Goal: Information Seeking & Learning: Compare options

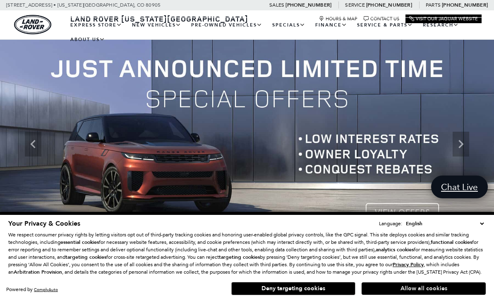
click at [437, 287] on button "Allow all cookies" at bounding box center [423, 288] width 124 height 12
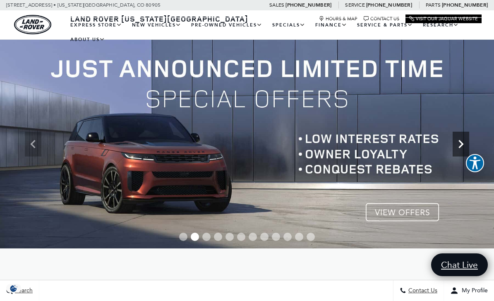
click at [461, 148] on icon "Next" at bounding box center [460, 144] width 17 height 17
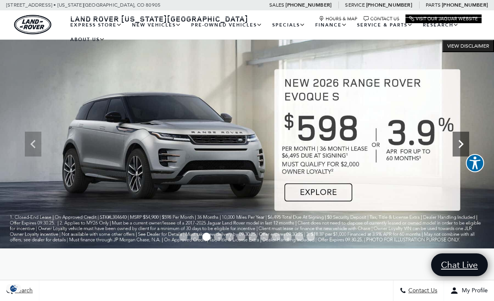
click at [457, 147] on icon "Next" at bounding box center [460, 144] width 17 height 17
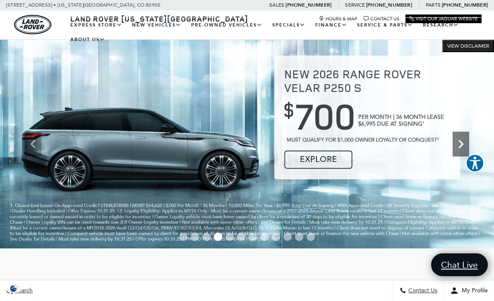
click at [460, 145] on icon "Next" at bounding box center [460, 144] width 17 height 17
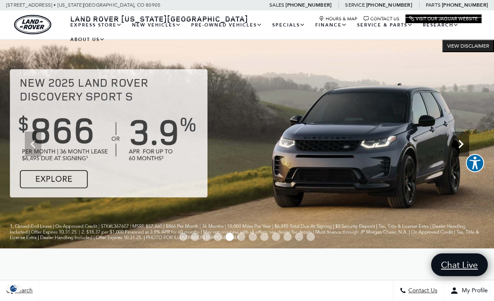
click at [460, 146] on icon "Next" at bounding box center [460, 144] width 5 height 8
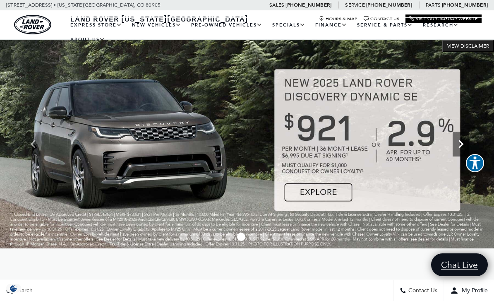
click at [461, 147] on icon "Next" at bounding box center [460, 144] width 17 height 17
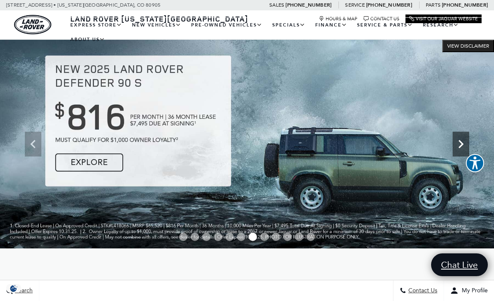
click at [462, 149] on icon "Next" at bounding box center [460, 144] width 17 height 17
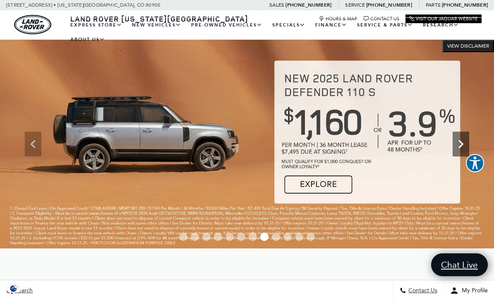
click at [460, 145] on icon "Next" at bounding box center [460, 144] width 17 height 17
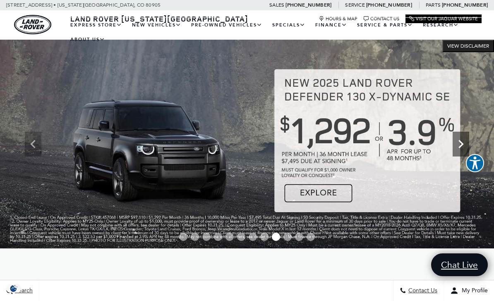
click at [460, 144] on icon "Next" at bounding box center [460, 144] width 17 height 17
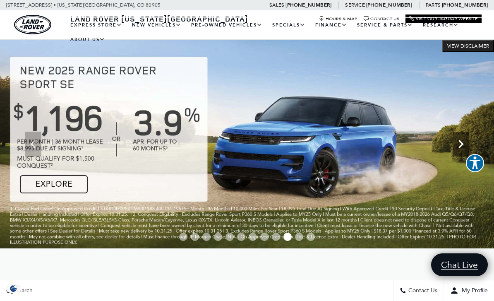
click at [466, 139] on icon "Next" at bounding box center [460, 144] width 17 height 17
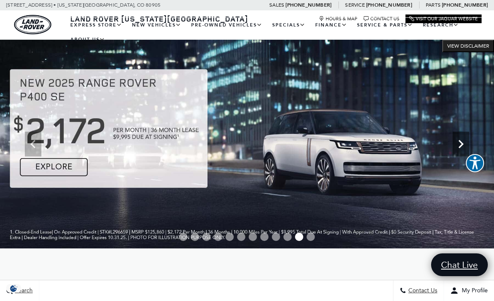
click at [453, 148] on icon "Next" at bounding box center [460, 144] width 17 height 17
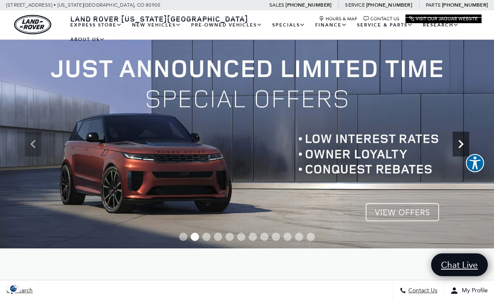
click at [461, 144] on icon "Next" at bounding box center [460, 144] width 5 height 8
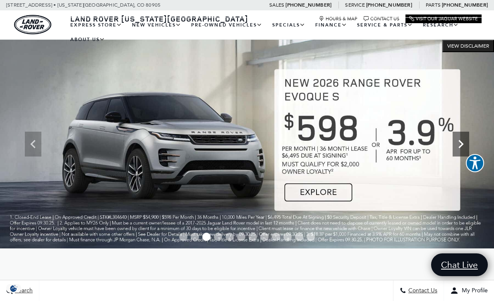
click at [457, 145] on icon "Next" at bounding box center [460, 144] width 17 height 17
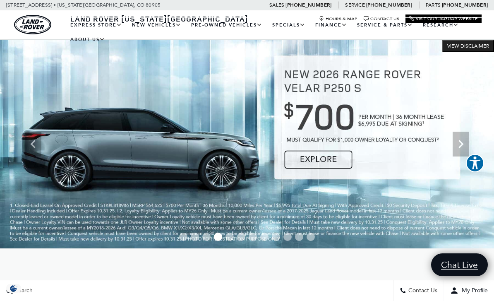
click at [427, 196] on img at bounding box center [247, 144] width 494 height 208
click at [459, 150] on icon "Next" at bounding box center [460, 144] width 17 height 17
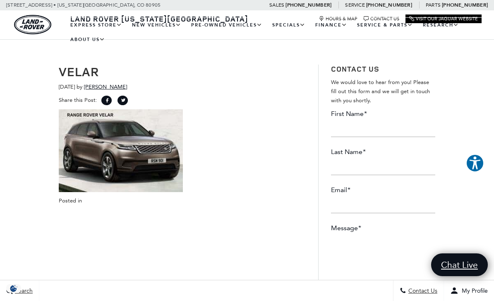
click at [302, 147] on p at bounding box center [182, 150] width 247 height 83
click at [416, 120] on input "First Name *" at bounding box center [383, 128] width 104 height 17
click at [277, 175] on p at bounding box center [182, 150] width 247 height 83
click at [371, 129] on input "First Name *" at bounding box center [383, 128] width 104 height 17
click at [289, 172] on p at bounding box center [182, 150] width 247 height 83
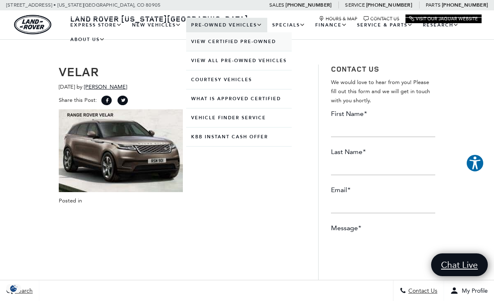
click at [233, 51] on link "View Certified Pre-Owned" at bounding box center [238, 41] width 105 height 19
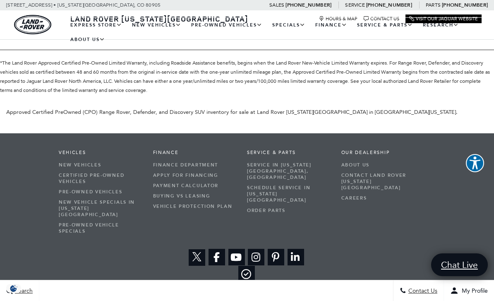
scroll to position [1134, 0]
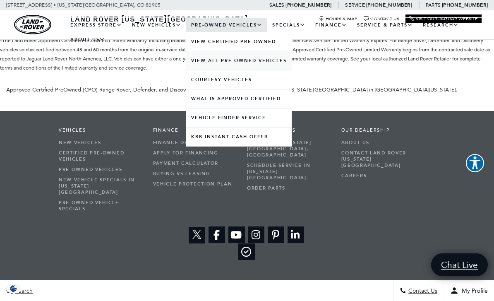
click at [237, 70] on link "View All Pre-Owned Vehicles" at bounding box center [238, 60] width 105 height 19
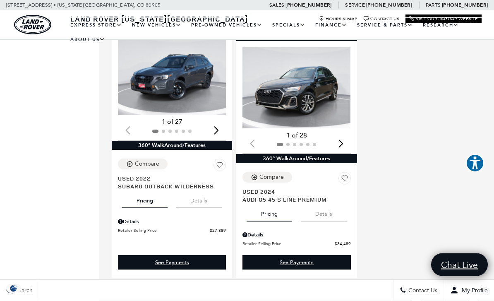
scroll to position [1692, 0]
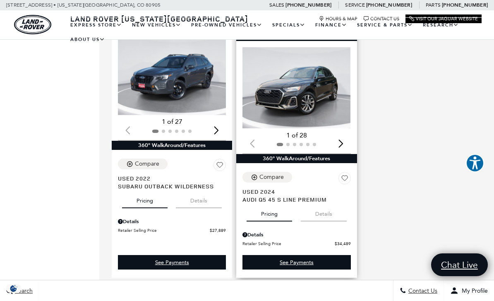
click at [341, 153] on div "Next slide" at bounding box center [340, 143] width 11 height 18
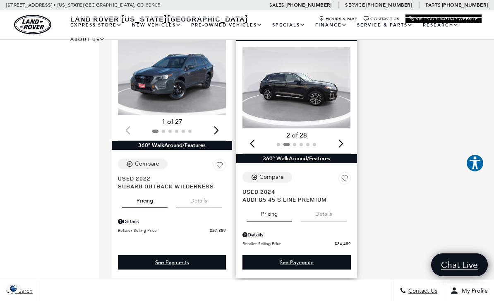
click at [341, 153] on div "Next slide" at bounding box center [340, 143] width 11 height 18
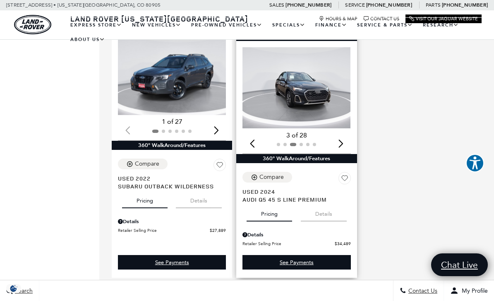
click at [311, 100] on img "3 / 6" at bounding box center [296, 87] width 108 height 81
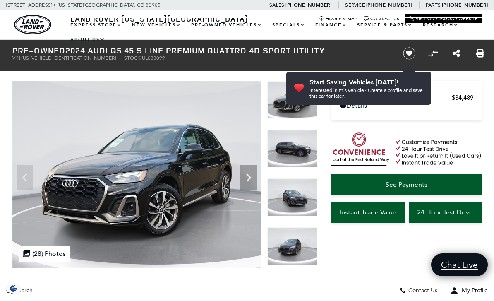
click at [405, 256] on div "Dealer Handling $689 Retailer Selling Price $34,489 Disclaimer: Dealer Handling…" at bounding box center [411, 168] width 165 height 178
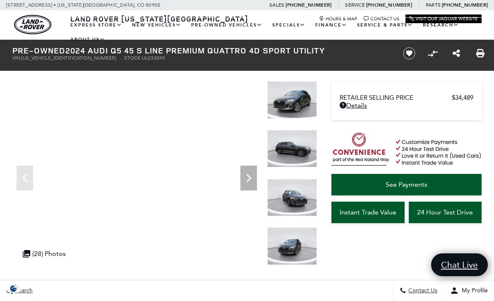
click at [284, 106] on img at bounding box center [292, 100] width 50 height 38
click at [281, 143] on img at bounding box center [292, 149] width 50 height 38
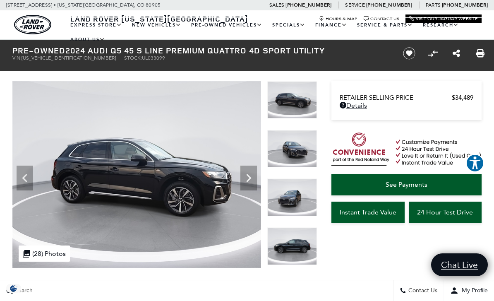
click at [290, 202] on img at bounding box center [292, 198] width 50 height 38
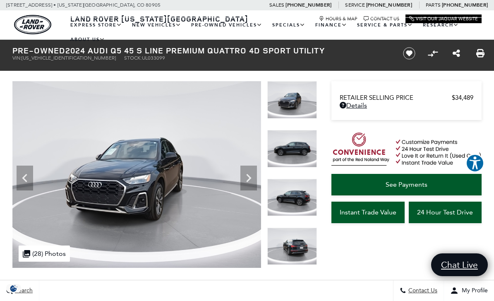
click at [296, 203] on img at bounding box center [292, 198] width 50 height 38
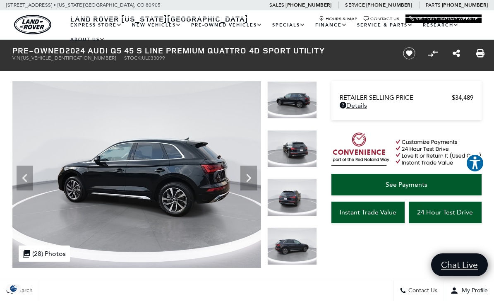
click at [298, 210] on img at bounding box center [292, 198] width 50 height 38
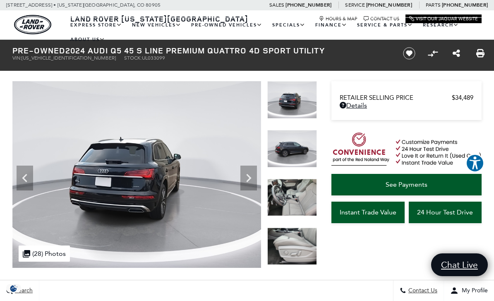
click at [300, 219] on div at bounding box center [292, 203] width 50 height 49
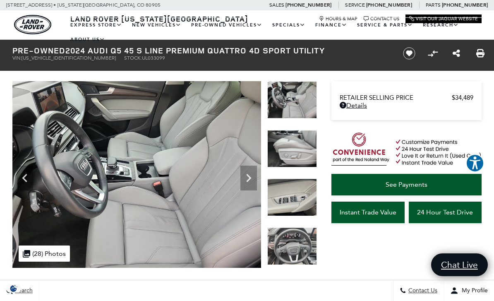
click at [292, 241] on img at bounding box center [292, 246] width 50 height 38
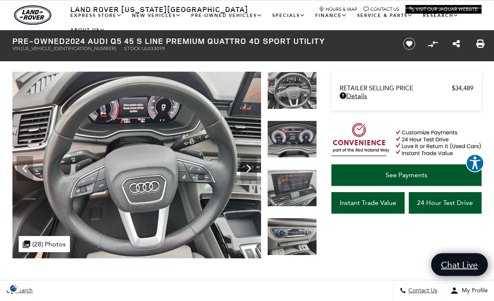
scroll to position [10, 0]
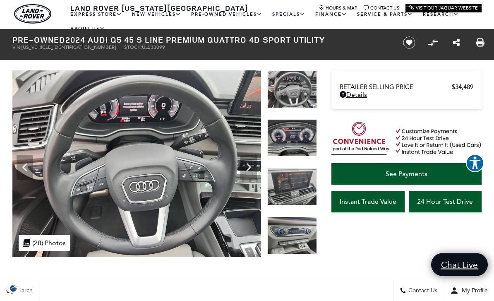
click at [291, 241] on img at bounding box center [292, 236] width 50 height 38
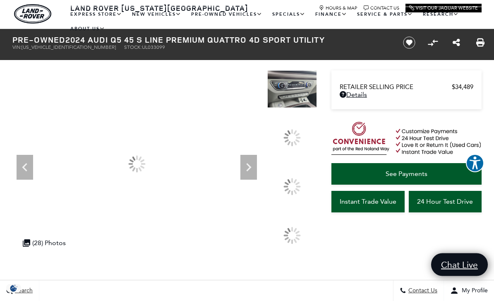
scroll to position [11, 0]
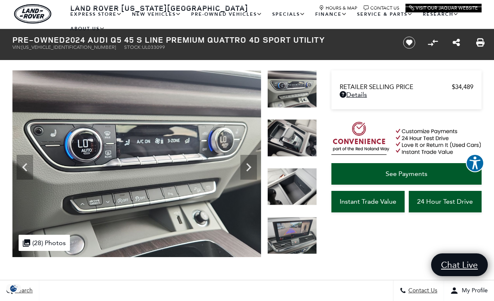
click at [298, 79] on img at bounding box center [292, 89] width 50 height 38
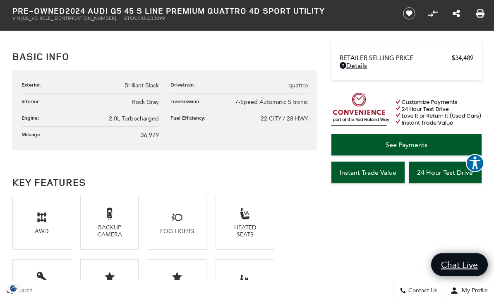
scroll to position [472, 0]
click at [251, 184] on h2 "Key Features" at bounding box center [164, 181] width 304 height 15
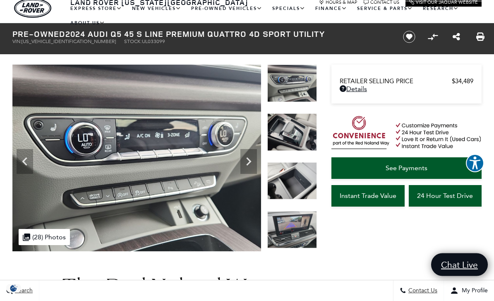
scroll to position [0, 0]
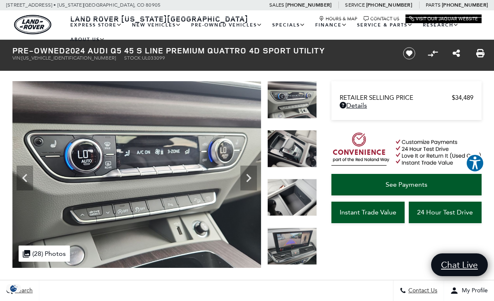
click at [392, 184] on span "See Payments" at bounding box center [406, 184] width 42 height 8
click at [286, 203] on img at bounding box center [292, 198] width 50 height 38
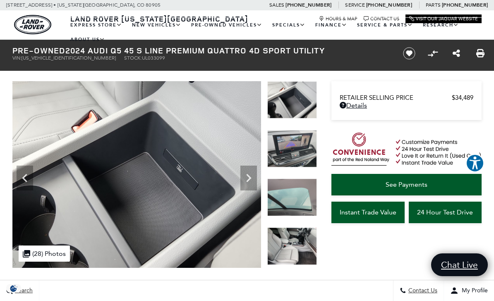
click at [302, 100] on img at bounding box center [292, 100] width 50 height 38
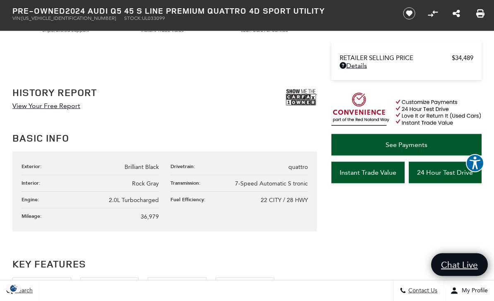
scroll to position [389, 0]
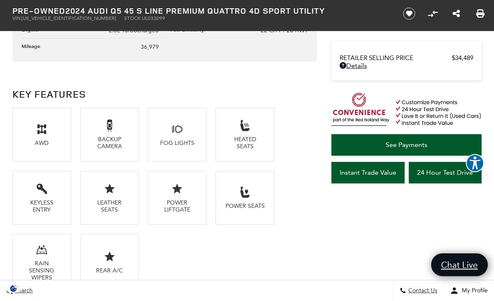
scroll to position [518, 0]
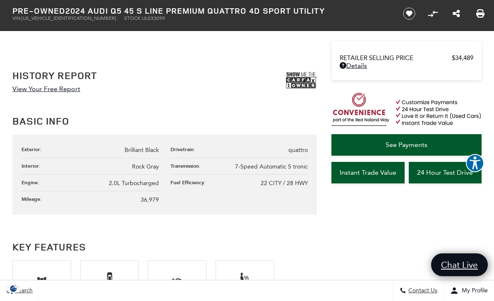
scroll to position [406, 0]
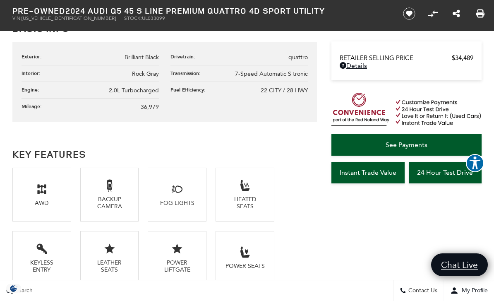
scroll to position [498, 0]
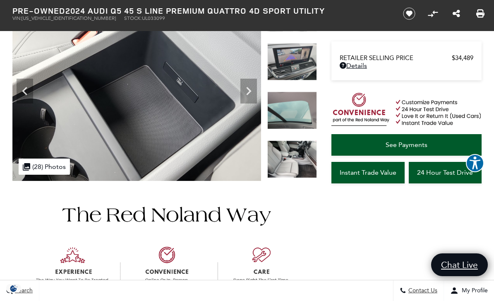
scroll to position [0, 0]
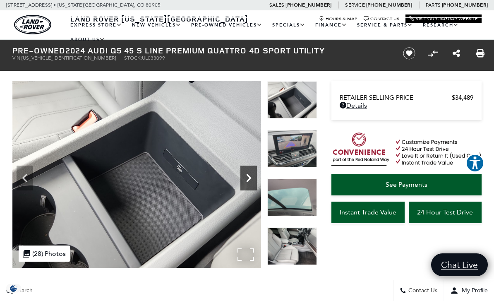
click at [250, 177] on icon "Next" at bounding box center [248, 178] width 5 height 8
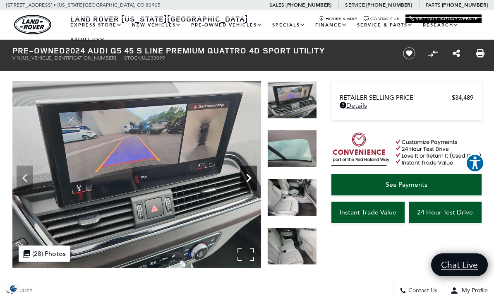
click at [250, 177] on icon "Next" at bounding box center [248, 178] width 5 height 8
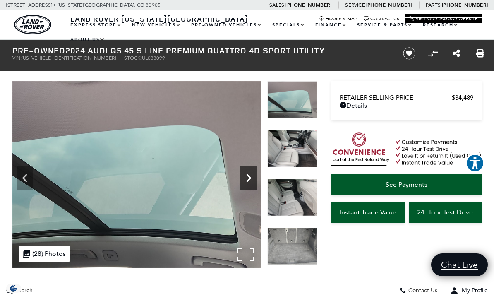
click at [250, 177] on icon "Next" at bounding box center [248, 178] width 5 height 8
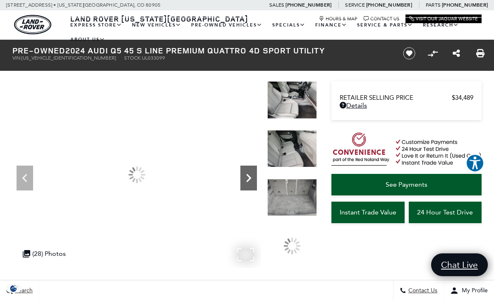
click at [250, 177] on icon "Next" at bounding box center [248, 178] width 5 height 8
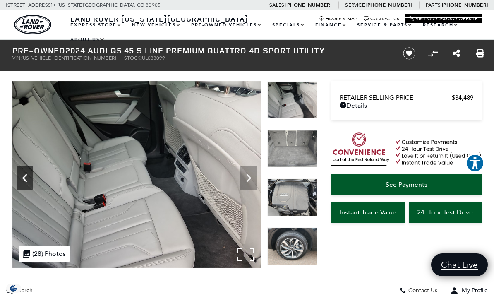
click at [20, 183] on icon "Previous" at bounding box center [25, 177] width 17 height 17
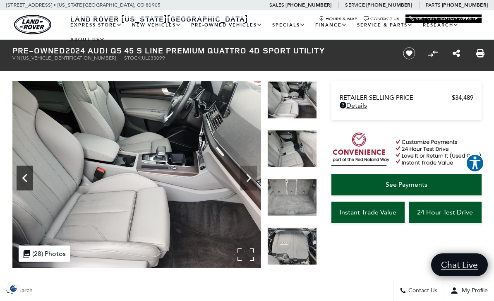
click at [23, 182] on icon "Previous" at bounding box center [25, 177] width 17 height 17
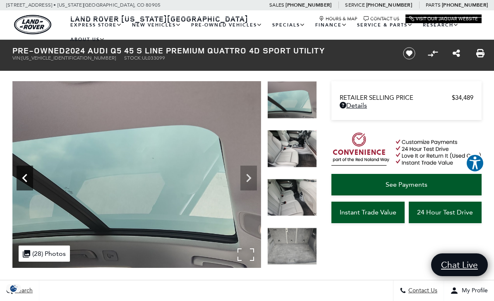
click at [23, 182] on icon "Previous" at bounding box center [25, 177] width 17 height 17
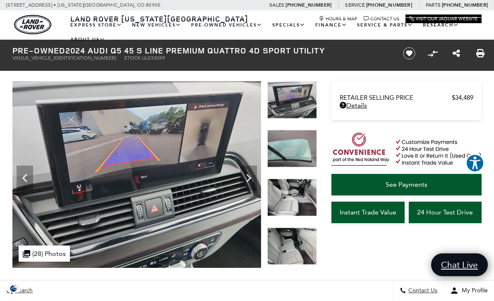
click at [341, 116] on div "Dealer Handling $689 Retailer Selling Price $34,489 Disclaimer: Dealer Handling…" at bounding box center [406, 100] width 150 height 39
click at [320, 91] on div "360 WalkAround Powered By SpinCar" at bounding box center [164, 174] width 329 height 186
click at [324, 193] on div "360 WalkAround Powered By SpinCar" at bounding box center [164, 174] width 329 height 186
click at [326, 238] on div "360 WalkAround Powered By SpinCar" at bounding box center [164, 174] width 329 height 186
click at [339, 242] on div "Dealer Handling $689 Retailer Selling Price $34,489 Disclaimer: Dealer Handling…" at bounding box center [411, 168] width 165 height 178
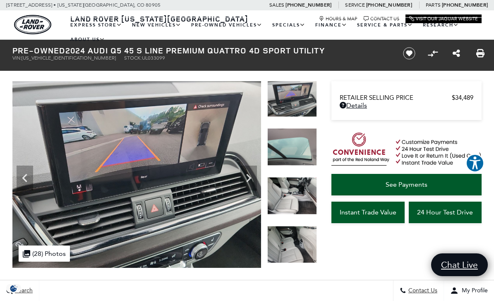
click at [281, 188] on img at bounding box center [292, 196] width 50 height 38
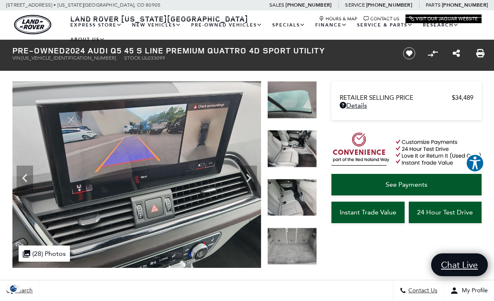
click at [299, 209] on img at bounding box center [292, 198] width 50 height 38
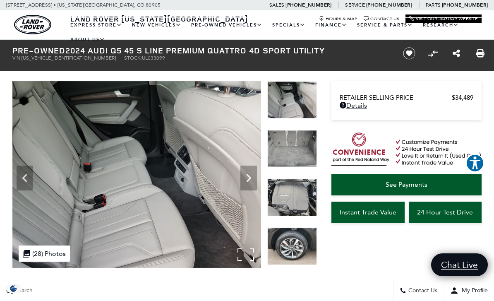
click at [146, 232] on img at bounding box center [136, 174] width 248 height 186
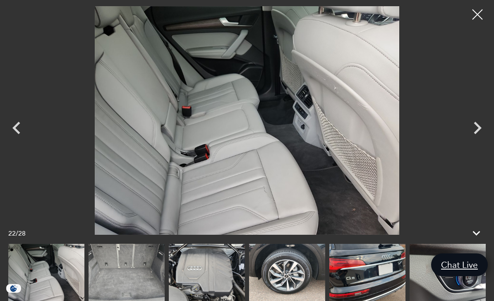
click at [266, 186] on img at bounding box center [246, 120] width 411 height 228
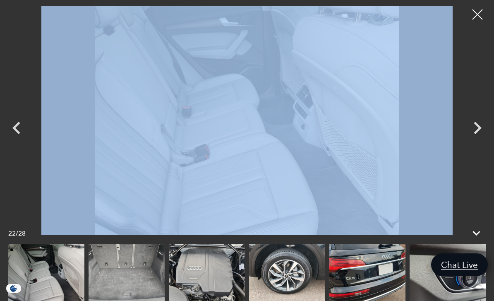
click at [266, 186] on img at bounding box center [246, 120] width 411 height 228
click at [319, 194] on img at bounding box center [246, 120] width 411 height 228
click at [479, 16] on div at bounding box center [477, 15] width 22 height 22
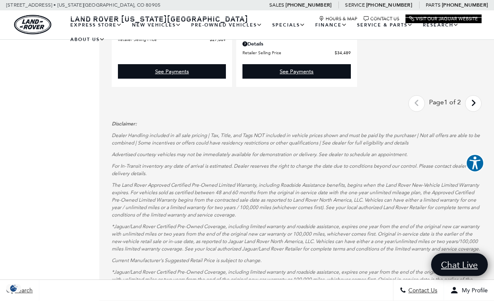
scroll to position [1876, 0]
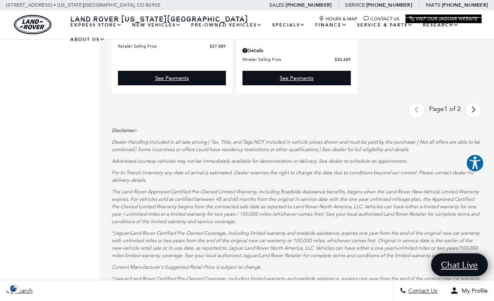
click at [476, 117] on link "Next - Page" at bounding box center [473, 110] width 18 height 14
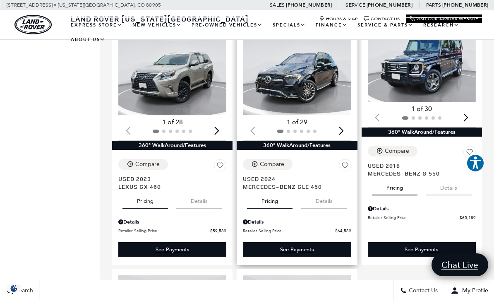
scroll to position [938, 0]
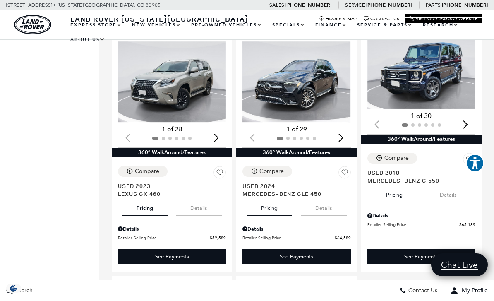
click at [90, 208] on div "Price $14,689 $94,489 Year Make Model Trim Features Fueltype Transmission Milea…" at bounding box center [49, 109] width 99 height 1859
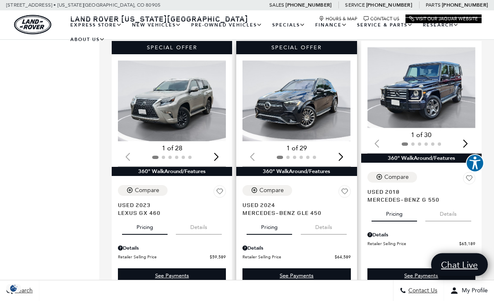
scroll to position [919, 0]
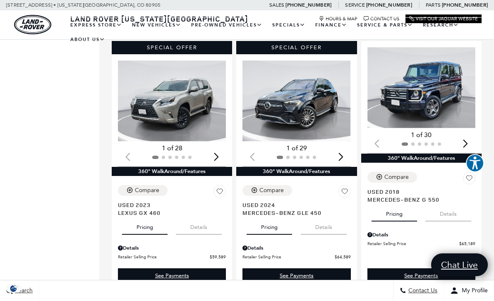
click at [21, 146] on div "Price $14,689 $94,489 Year Make Model Trim Features Fueltype Transmission Milea…" at bounding box center [49, 128] width 99 height 1859
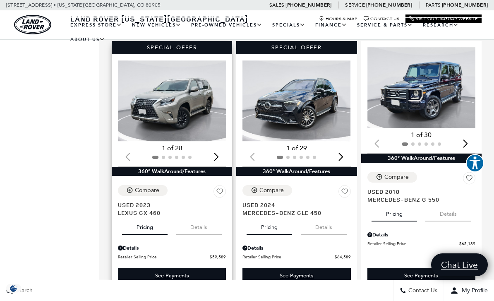
click at [123, 200] on span "Used 2023" at bounding box center [169, 204] width 102 height 8
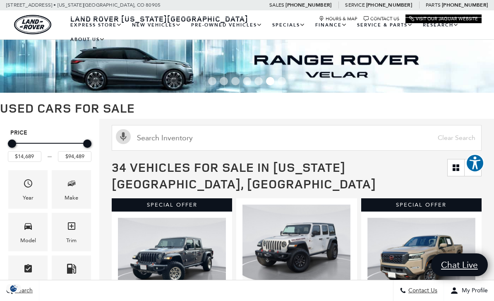
click at [106, 155] on div "34 Vehicles for Sale in Colorado Springs, CO" at bounding box center [296, 175] width 394 height 41
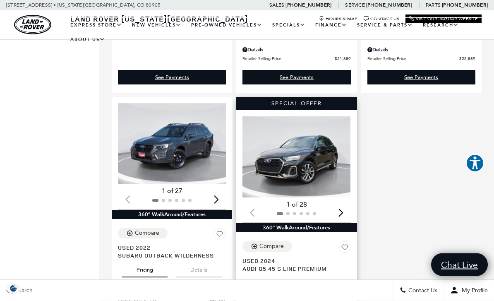
scroll to position [1623, 0]
click at [282, 177] on img "1 / 2" at bounding box center [296, 156] width 108 height 81
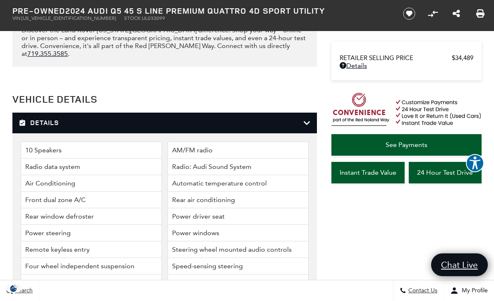
scroll to position [1164, 0]
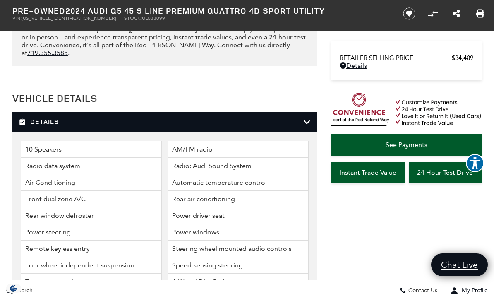
click at [306, 132] on div "Details" at bounding box center [164, 122] width 304 height 21
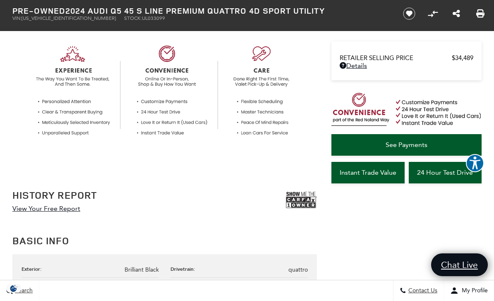
scroll to position [301, 0]
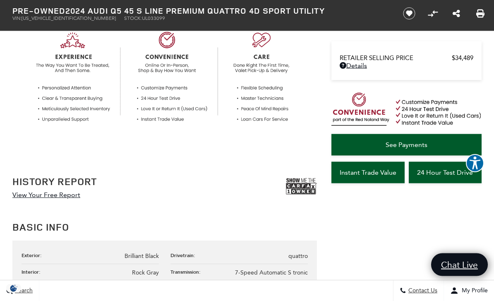
click at [302, 186] on img at bounding box center [301, 186] width 31 height 21
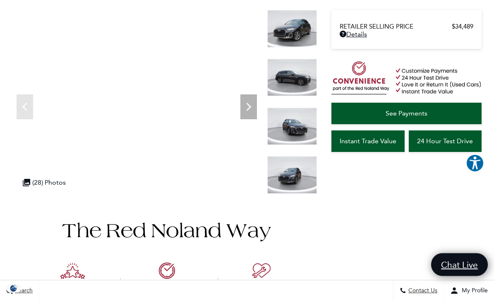
scroll to position [0, 0]
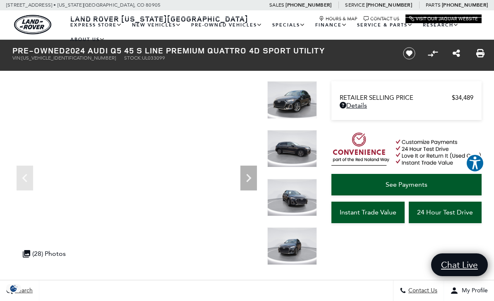
click at [293, 158] on img at bounding box center [292, 149] width 50 height 38
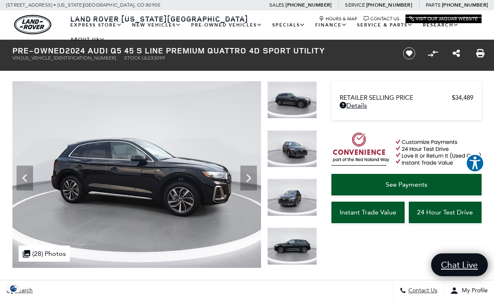
click at [292, 193] on img at bounding box center [292, 198] width 50 height 38
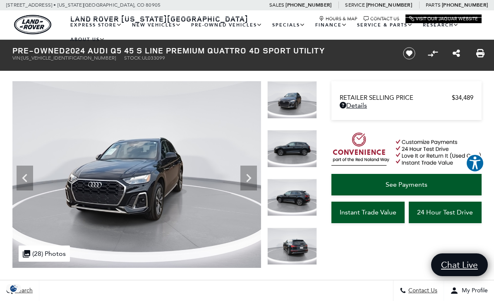
click at [299, 207] on img at bounding box center [292, 198] width 50 height 38
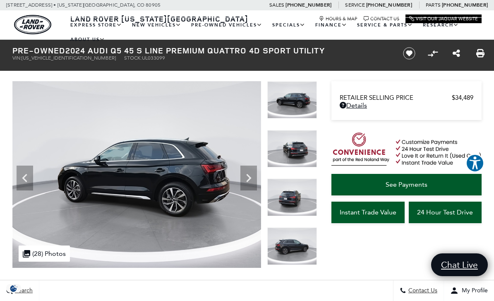
click at [297, 196] on img at bounding box center [292, 198] width 50 height 38
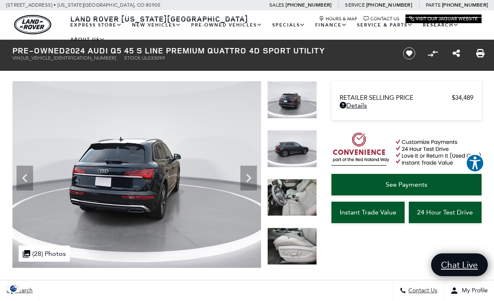
click at [299, 191] on img at bounding box center [292, 198] width 50 height 38
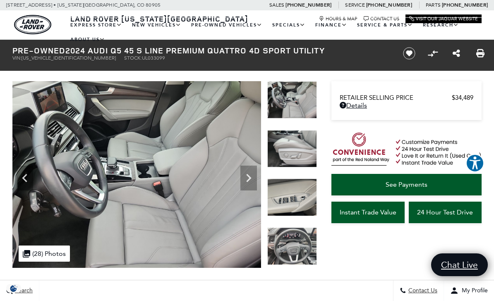
click at [298, 155] on img at bounding box center [292, 149] width 50 height 38
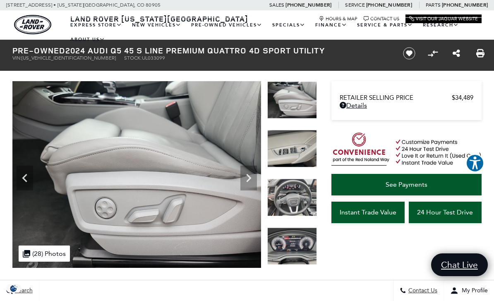
click at [281, 210] on img at bounding box center [292, 198] width 50 height 38
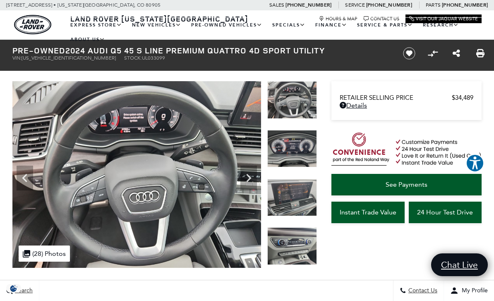
click at [298, 205] on img at bounding box center [292, 198] width 50 height 38
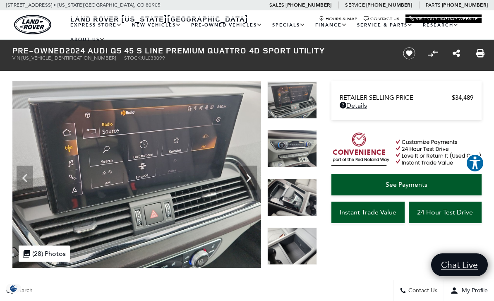
click at [291, 142] on img at bounding box center [292, 149] width 50 height 38
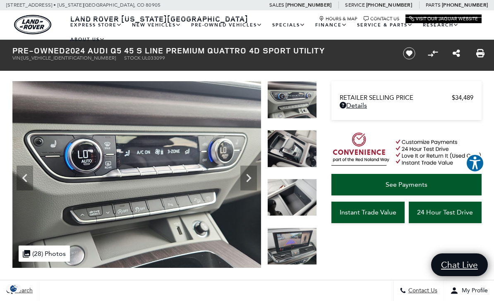
click at [291, 103] on img at bounding box center [292, 100] width 50 height 38
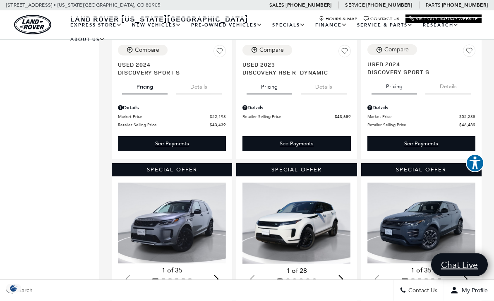
scroll to position [507, 0]
